Goal: Find specific fact

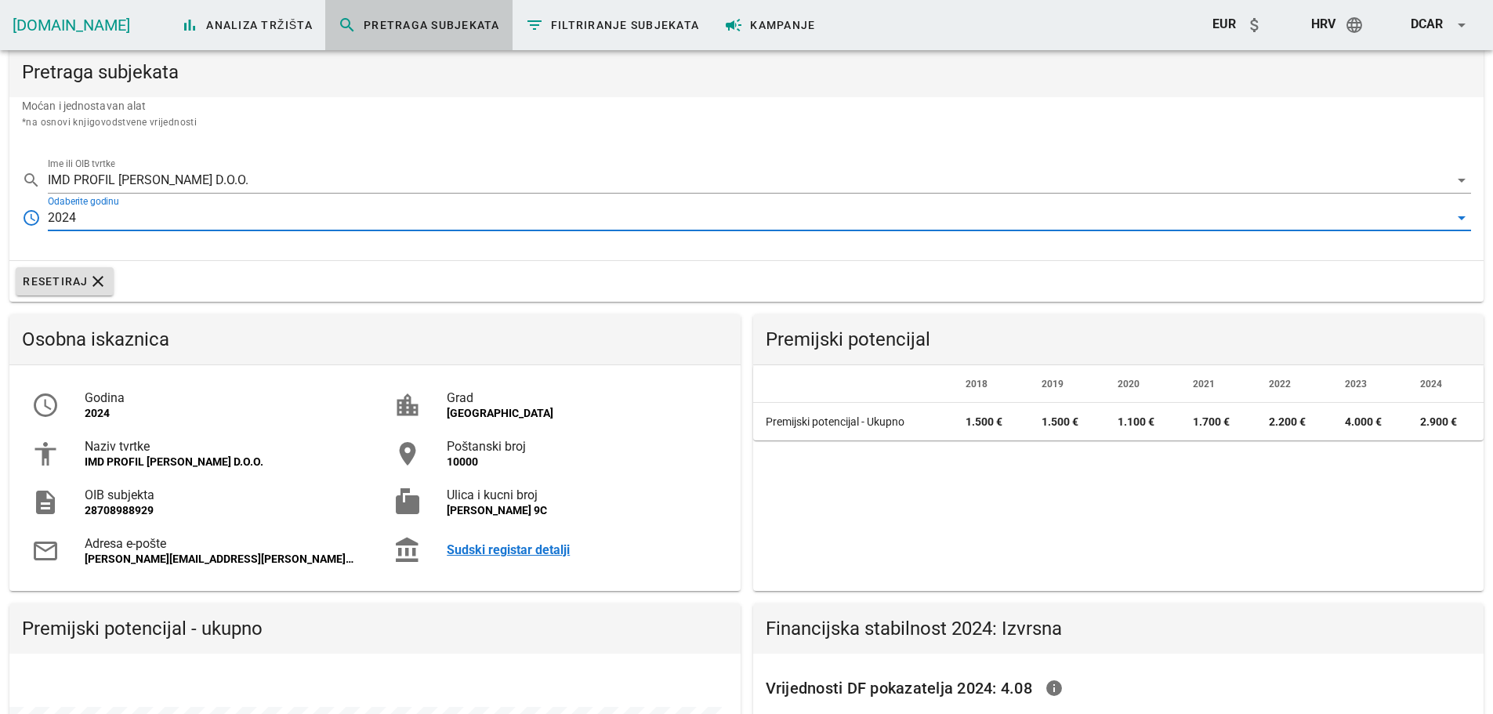
scroll to position [303, 731]
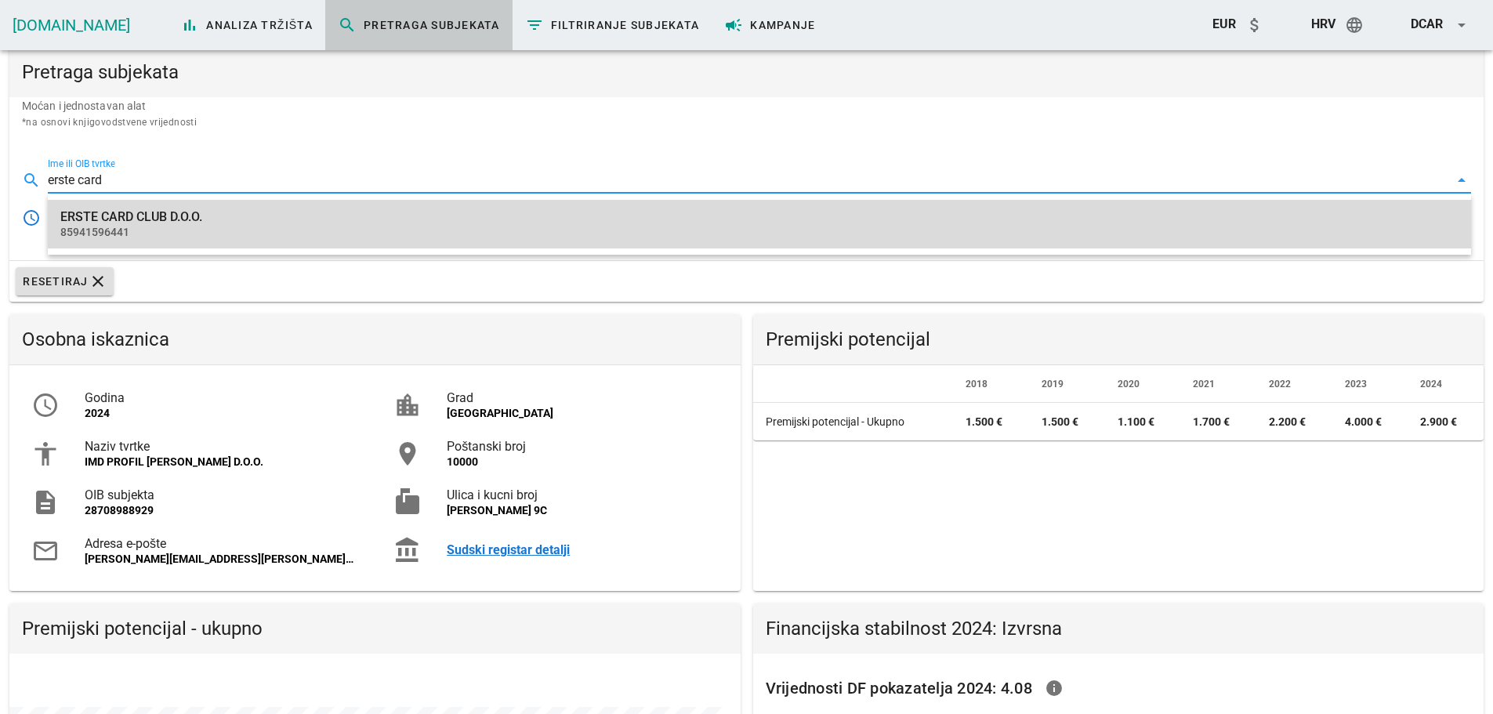
type input "ERSTE CARD CLUB D.O.O."
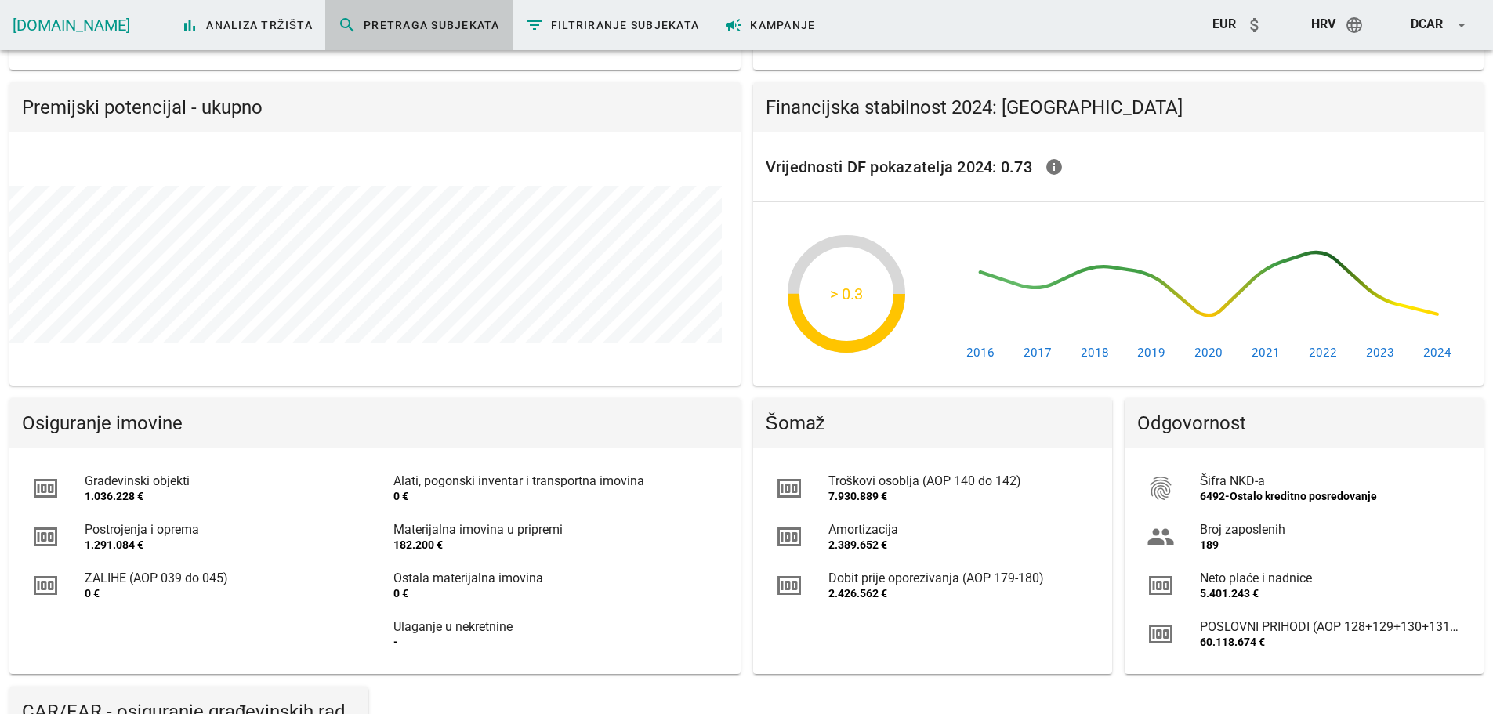
scroll to position [549, 0]
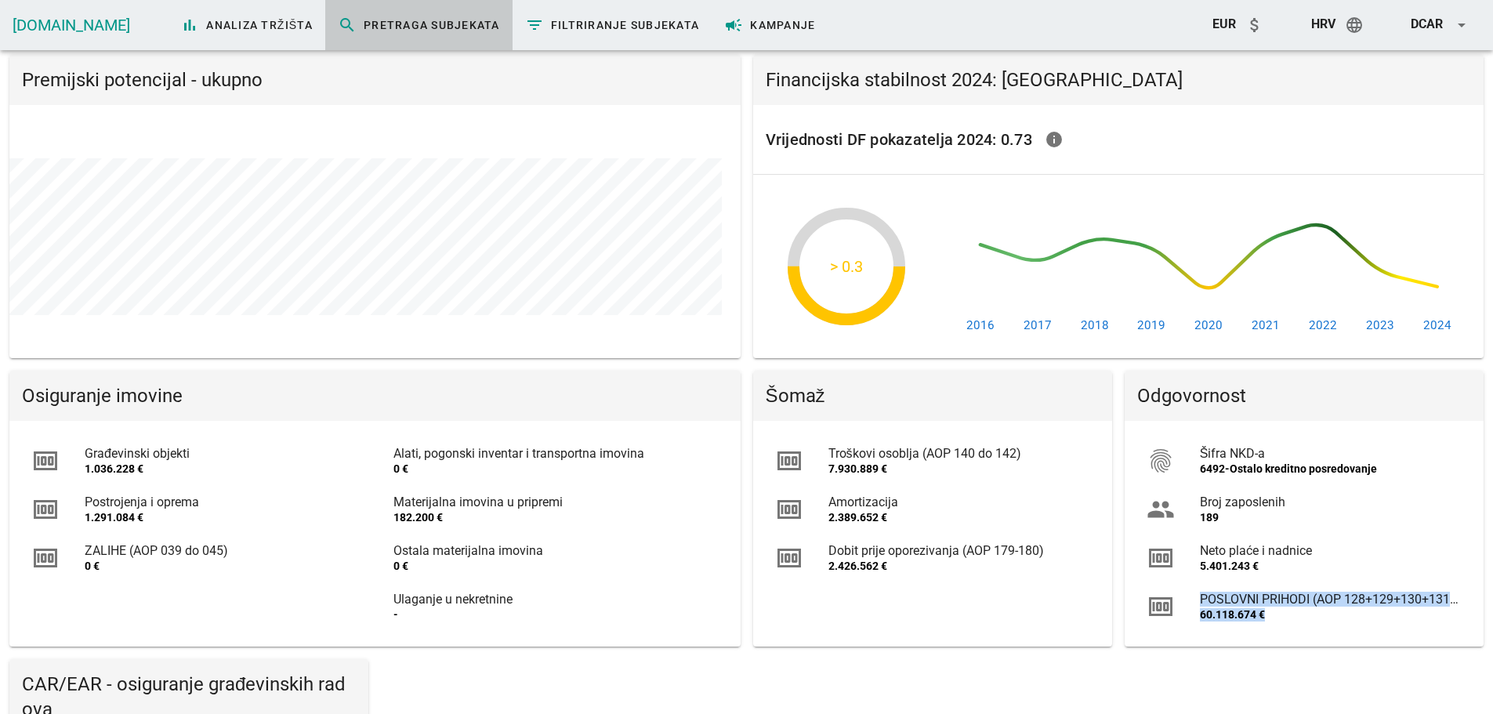
drag, startPoint x: 1267, startPoint y: 616, endPoint x: 1192, endPoint y: 593, distance: 78.6
click at [1192, 593] on div "money POSLOVNI PRIHODI (AOP 128+129+130+131+132) 60.118.674 €" at bounding box center [1304, 606] width 340 height 49
click at [1236, 614] on div "60.118.674 €" at bounding box center [1331, 614] width 262 height 13
drag, startPoint x: 1254, startPoint y: 614, endPoint x: 1199, endPoint y: 597, distance: 56.5
click at [1200, 597] on div "POSLOVNI PRIHODI (AOP 128+129+130+131+132) 60.118.674 €" at bounding box center [1331, 606] width 262 height 49
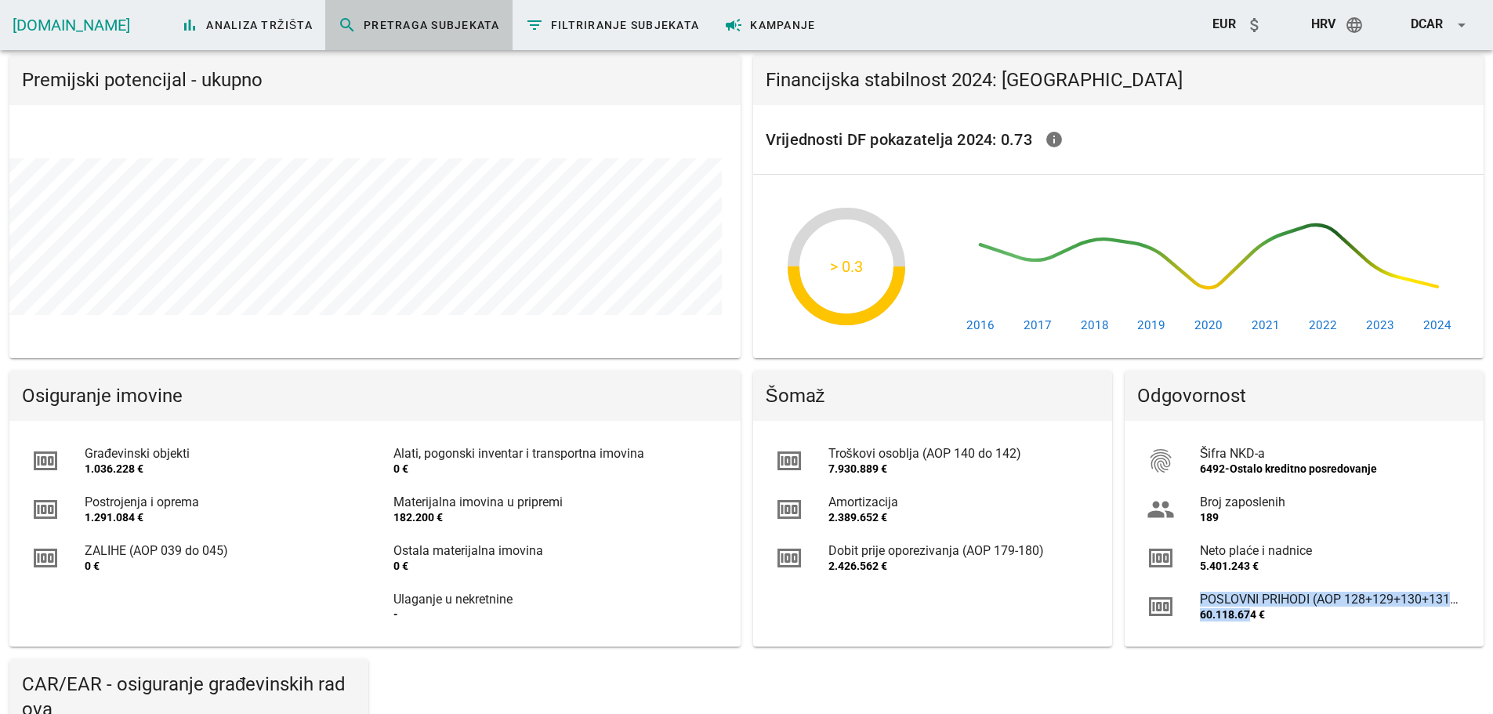
click at [1221, 608] on div "60.118.674 €" at bounding box center [1331, 614] width 262 height 13
click at [1234, 611] on div "60.118.674 €" at bounding box center [1331, 614] width 262 height 13
